Goal: Task Accomplishment & Management: Use online tool/utility

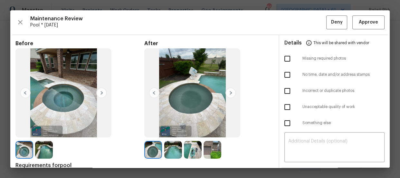
scroll to position [117, 0]
click at [375, 24] on button "Approve" at bounding box center [369, 22] width 32 height 14
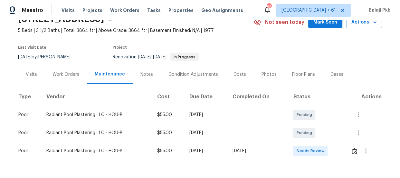
scroll to position [58, 0]
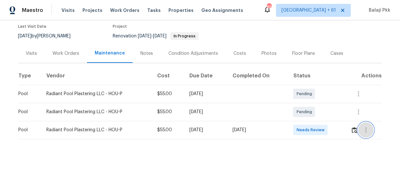
click at [359, 129] on button "button" at bounding box center [365, 129] width 15 height 15
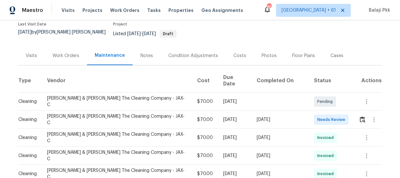
scroll to position [56, 0]
click at [360, 116] on img "button" at bounding box center [362, 119] width 5 height 6
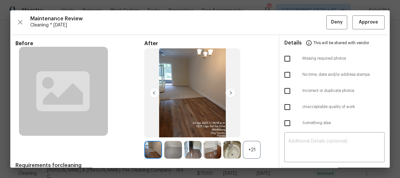
click at [285, 74] on input "checkbox" at bounding box center [288, 75] width 14 height 14
checkbox input "true"
click at [252, 146] on div "+21" at bounding box center [252, 150] width 18 height 18
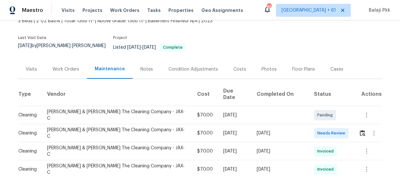
scroll to position [43, 0]
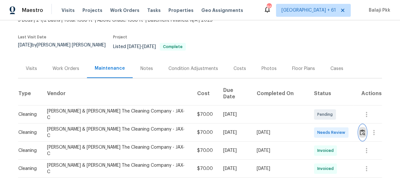
click at [360, 129] on img "button" at bounding box center [362, 132] width 5 height 6
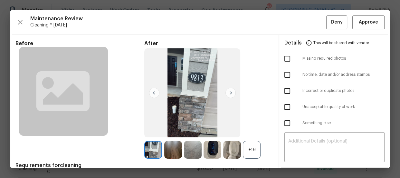
click at [246, 147] on div "+19" at bounding box center [252, 150] width 18 height 18
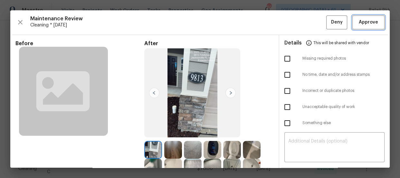
click at [364, 22] on span "Approve" at bounding box center [368, 22] width 19 height 8
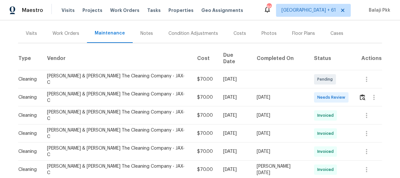
scroll to position [74, 0]
click at [355, 106] on td at bounding box center [368, 115] width 28 height 18
click at [360, 94] on img "button" at bounding box center [362, 97] width 5 height 6
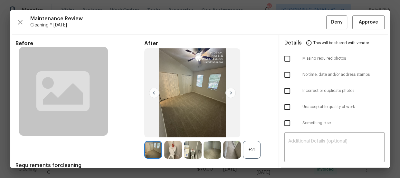
click at [240, 152] on div at bounding box center [233, 150] width 20 height 18
click at [246, 149] on div "+21" at bounding box center [252, 150] width 18 height 18
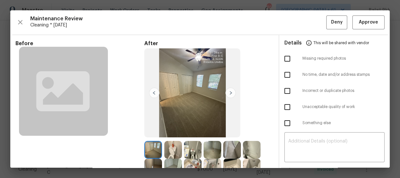
click at [202, 63] on img at bounding box center [192, 92] width 96 height 89
click at [202, 64] on img at bounding box center [192, 92] width 96 height 89
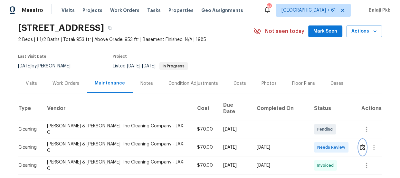
scroll to position [88, 0]
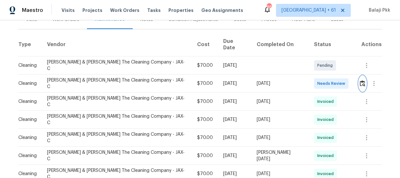
click at [360, 80] on img "button" at bounding box center [362, 83] width 5 height 6
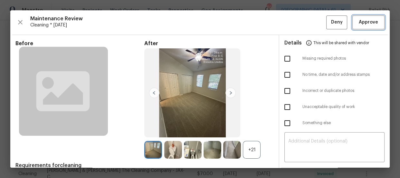
click at [375, 26] on button "Approve" at bounding box center [369, 22] width 32 height 14
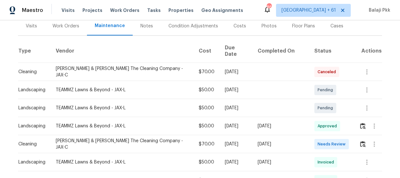
scroll to position [146, 0]
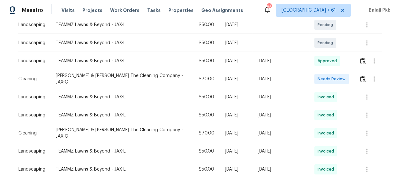
click at [355, 74] on td at bounding box center [368, 79] width 28 height 18
click at [359, 79] on button "button" at bounding box center [362, 78] width 7 height 15
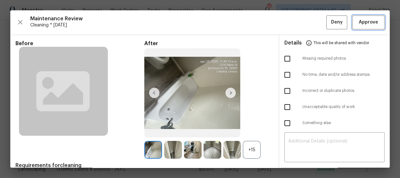
click at [356, 29] on button "Approve" at bounding box center [369, 22] width 32 height 14
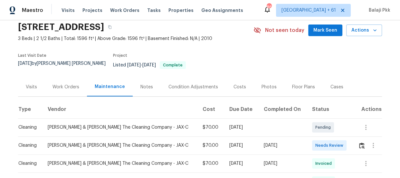
scroll to position [58, 0]
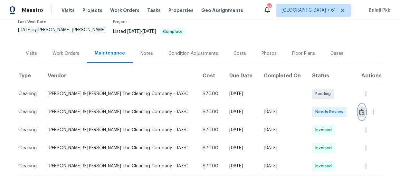
click at [358, 112] on button "button" at bounding box center [361, 111] width 7 height 15
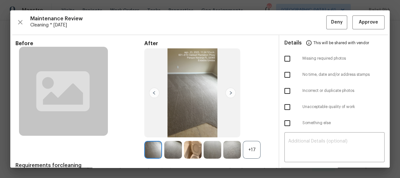
click at [249, 150] on div "+17" at bounding box center [252, 150] width 18 height 18
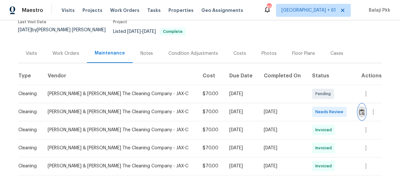
click at [360, 110] on button "button" at bounding box center [361, 111] width 7 height 15
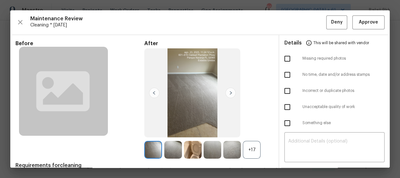
click at [253, 146] on div "+17" at bounding box center [252, 150] width 18 height 18
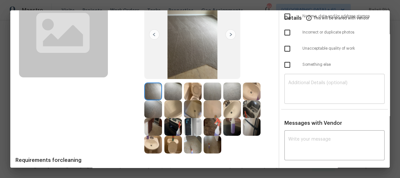
click at [298, 81] on textarea at bounding box center [334, 90] width 93 height 18
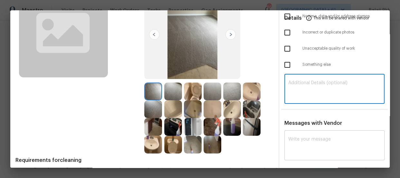
paste textarea "Maintenance Audit Team: Hello! Unfortunately, this Cleaning visit completed on …"
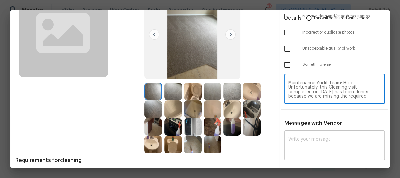
scroll to position [68, 0]
type textarea "Maintenance Audit Team: Hello! Unfortunately, this Cleaning visit completed on …"
click at [310, 142] on textarea at bounding box center [334, 146] width 93 height 18
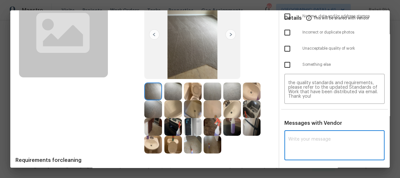
paste textarea "Maintenance Audit Team: Hello! Unfortunately, this Cleaning visit completed on …"
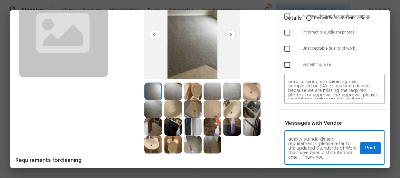
scroll to position [0, 0]
type textarea "Maintenance Audit Team: Hello! Unfortunately, this Cleaning visit completed on …"
click at [271, 39] on div "Before After Requirements for cleaning 1 photo for each bedroom, 3 photos for e…" at bounding box center [200, 122] width 380 height 291
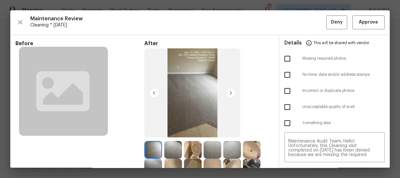
click at [286, 57] on input "checkbox" at bounding box center [288, 59] width 14 height 14
checkbox input "true"
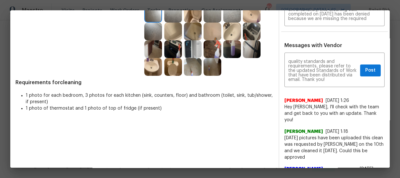
scroll to position [145, 0]
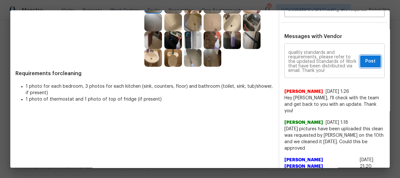
click at [369, 55] on button "Post" at bounding box center [370, 61] width 21 height 12
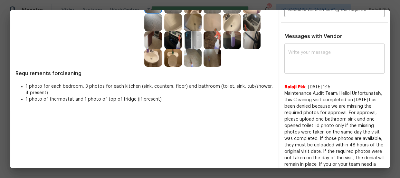
scroll to position [0, 0]
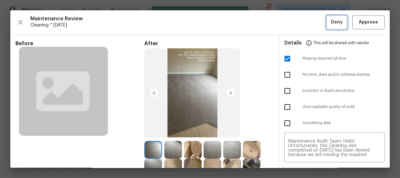
click at [331, 23] on span "Deny" at bounding box center [337, 22] width 12 height 8
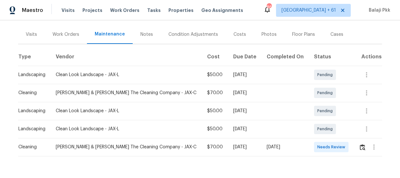
scroll to position [94, 0]
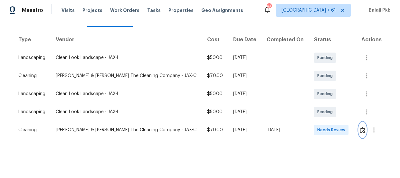
click at [360, 127] on img "button" at bounding box center [362, 130] width 5 height 6
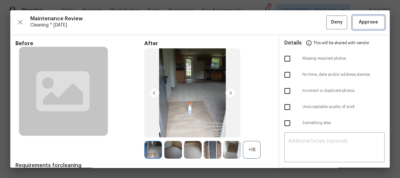
click at [359, 21] on span "Approve" at bounding box center [368, 22] width 19 height 8
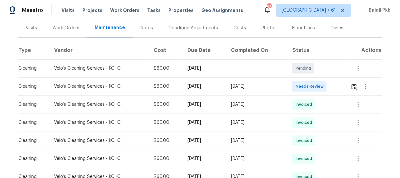
scroll to position [88, 0]
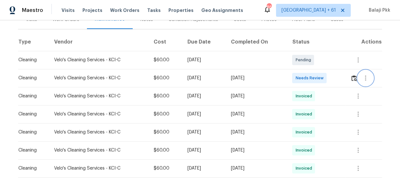
click at [358, 78] on button "button" at bounding box center [365, 77] width 15 height 15
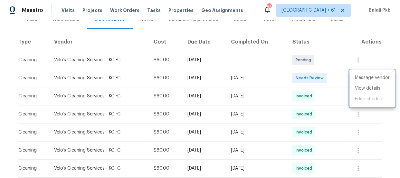
click at [336, 83] on div at bounding box center [200, 89] width 400 height 178
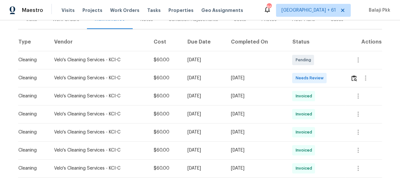
click at [349, 79] on td at bounding box center [364, 78] width 37 height 18
click at [352, 77] on img "button" at bounding box center [354, 78] width 5 height 6
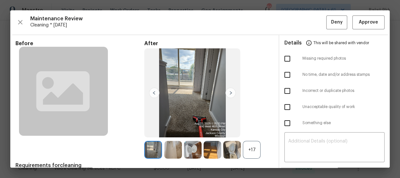
click at [256, 135] on div "After +17" at bounding box center [208, 99] width 129 height 119
click at [256, 139] on div "After +17" at bounding box center [208, 99] width 129 height 119
click at [256, 142] on div "+17" at bounding box center [252, 150] width 18 height 18
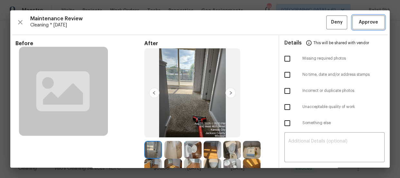
click at [362, 16] on button "Approve" at bounding box center [369, 22] width 32 height 14
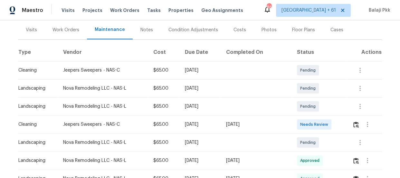
scroll to position [88, 0]
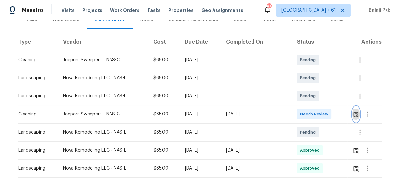
click at [354, 113] on img "button" at bounding box center [356, 114] width 5 height 6
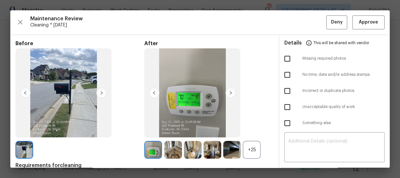
click at [255, 148] on div "+25" at bounding box center [252, 150] width 18 height 18
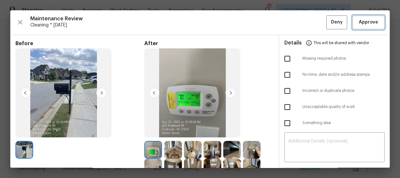
click at [359, 18] on span "Approve" at bounding box center [368, 22] width 19 height 8
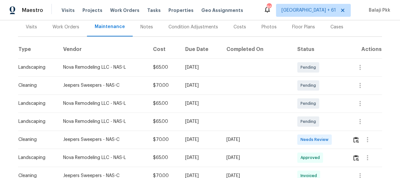
scroll to position [88, 0]
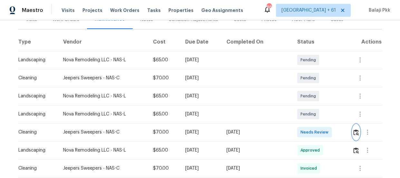
click at [354, 129] on img "button" at bounding box center [356, 132] width 5 height 6
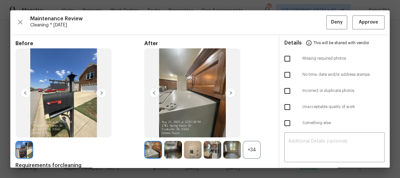
click at [254, 149] on div "+34" at bounding box center [252, 150] width 18 height 18
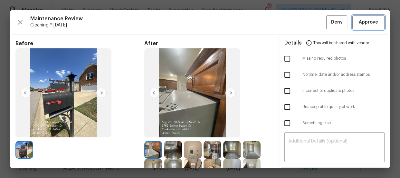
click at [376, 21] on button "Approve" at bounding box center [369, 22] width 32 height 14
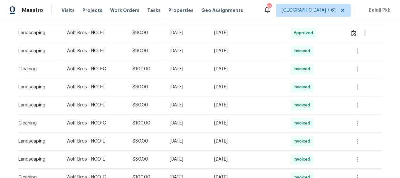
scroll to position [146, 0]
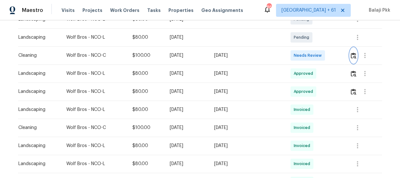
click at [352, 55] on img "button" at bounding box center [353, 56] width 5 height 6
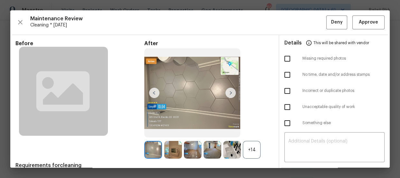
click at [251, 151] on div "+14" at bounding box center [252, 150] width 18 height 18
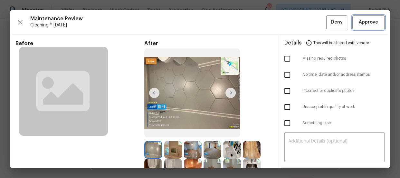
click at [369, 18] on span "Approve" at bounding box center [368, 22] width 19 height 8
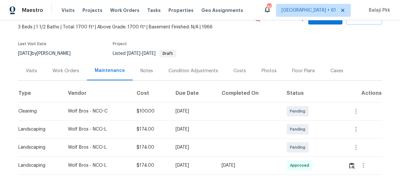
scroll to position [146, 0]
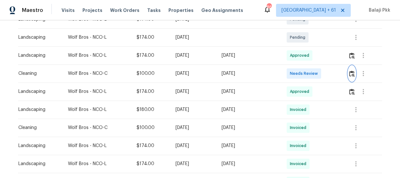
click at [351, 73] on img "button" at bounding box center [351, 74] width 5 height 6
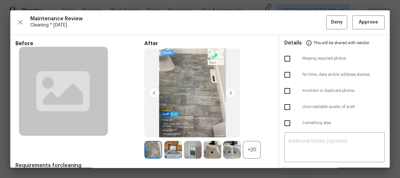
click at [250, 148] on div "+20" at bounding box center [252, 150] width 18 height 18
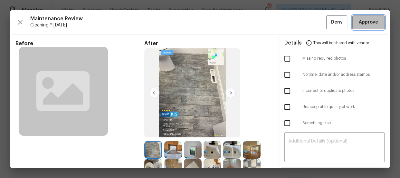
drag, startPoint x: 365, startPoint y: 22, endPoint x: 332, endPoint y: 1, distance: 39.3
click at [365, 22] on span "Approve" at bounding box center [368, 22] width 19 height 8
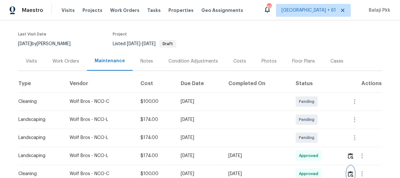
scroll to position [0, 0]
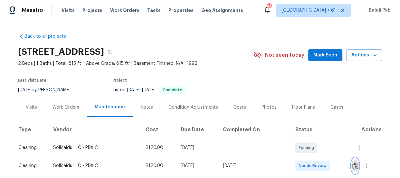
click at [353, 164] on img "button" at bounding box center [355, 166] width 5 height 6
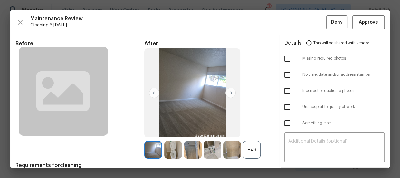
click at [249, 145] on div "+49" at bounding box center [252, 150] width 18 height 18
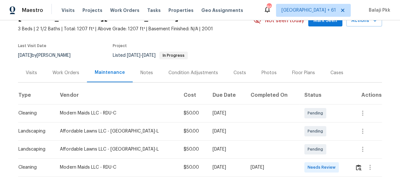
scroll to position [94, 0]
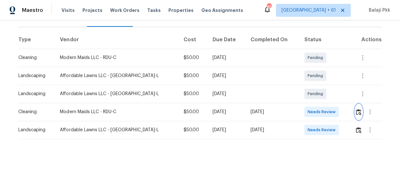
click at [355, 111] on button "button" at bounding box center [358, 111] width 7 height 15
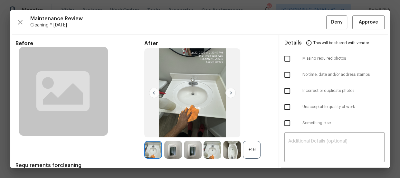
click at [253, 153] on div "+19" at bounding box center [252, 150] width 18 height 18
